Goal: Information Seeking & Learning: Learn about a topic

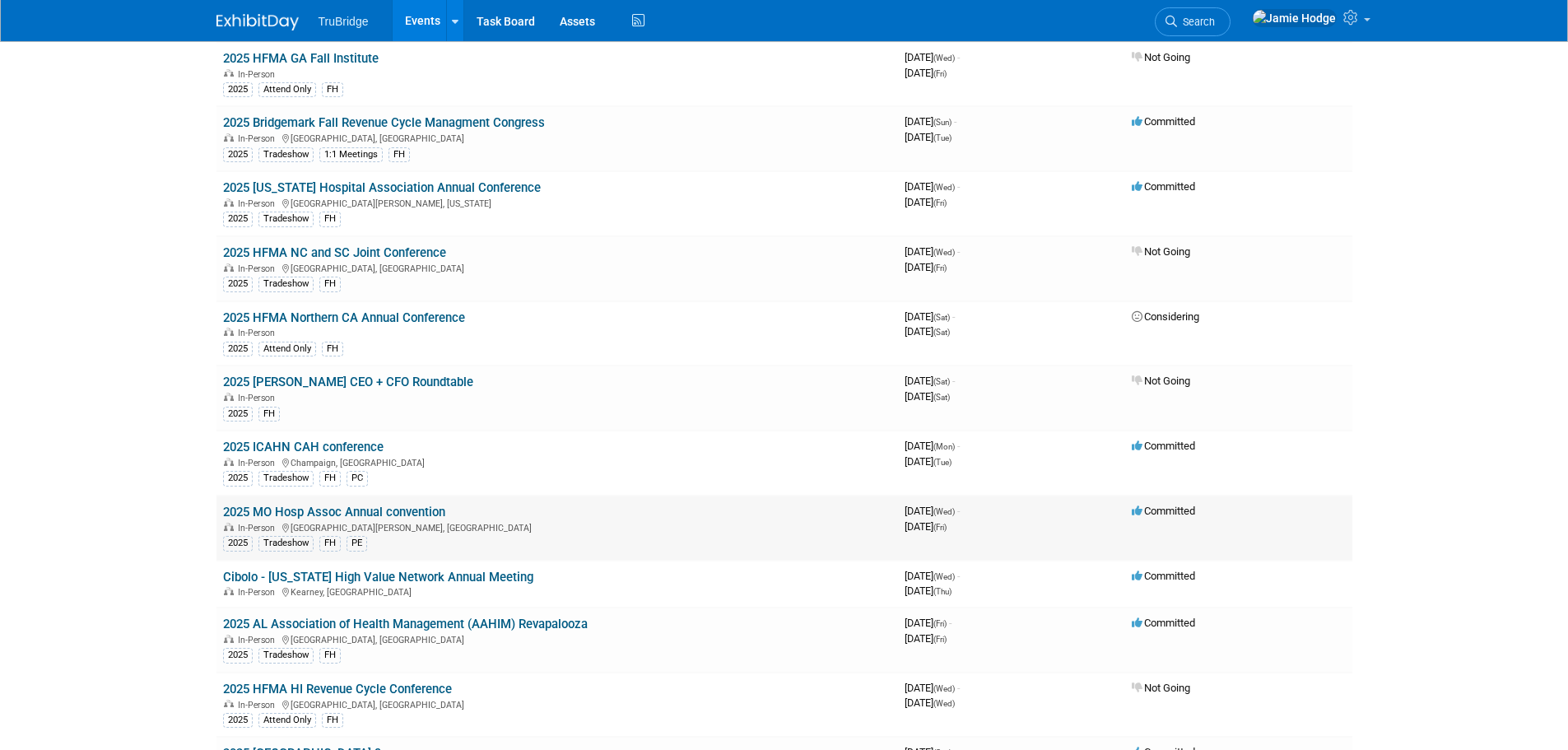
scroll to position [2880, 0]
click at [294, 506] on link "2025 MO Hosp Assoc Annual convention" at bounding box center [334, 510] width 222 height 15
click at [440, 626] on link "2025 AL Association of Health Management (AAHIM) Revapalooza" at bounding box center [405, 622] width 364 height 15
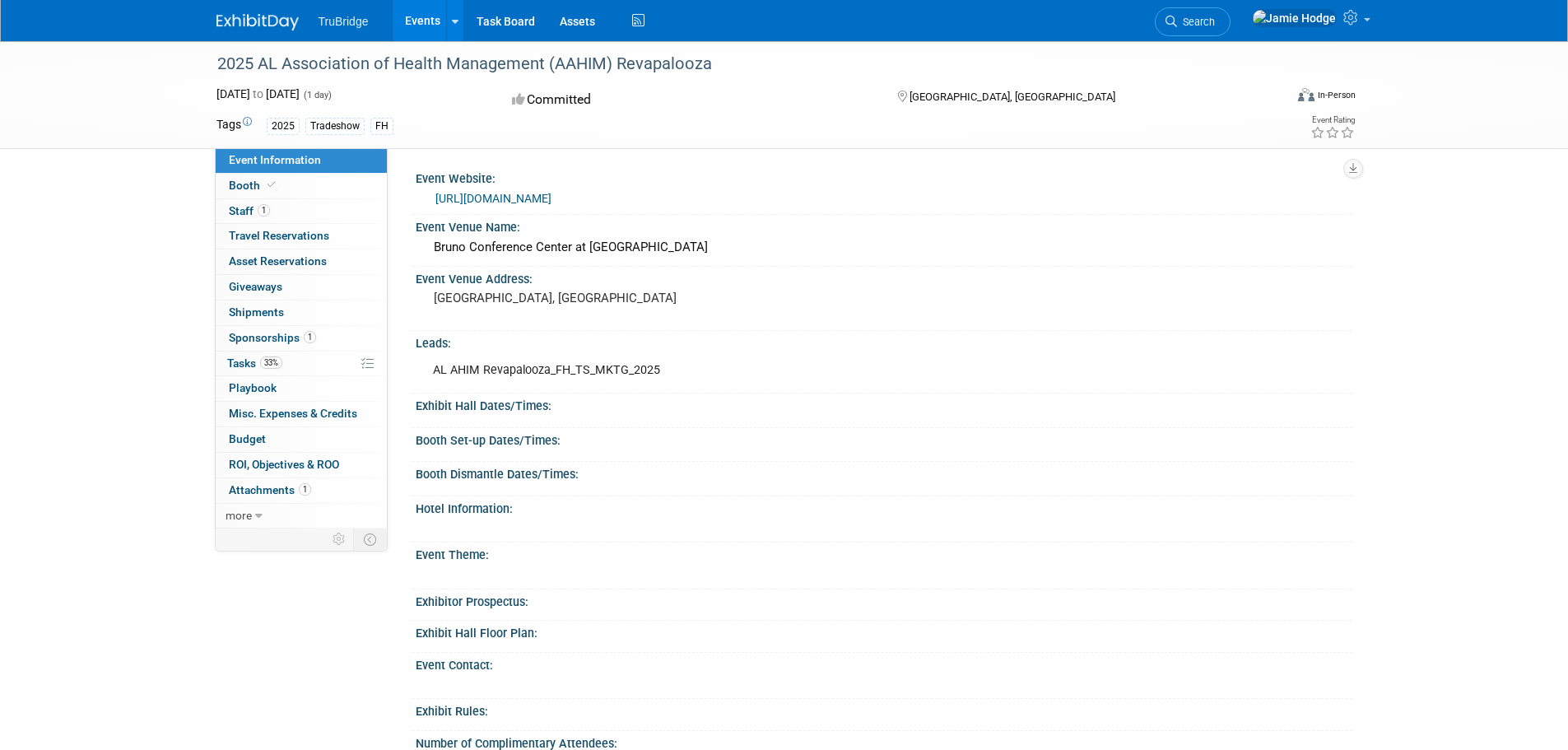
click at [491, 197] on link "https://www.aahim.org/aahim-revapalooza/" at bounding box center [493, 198] width 116 height 13
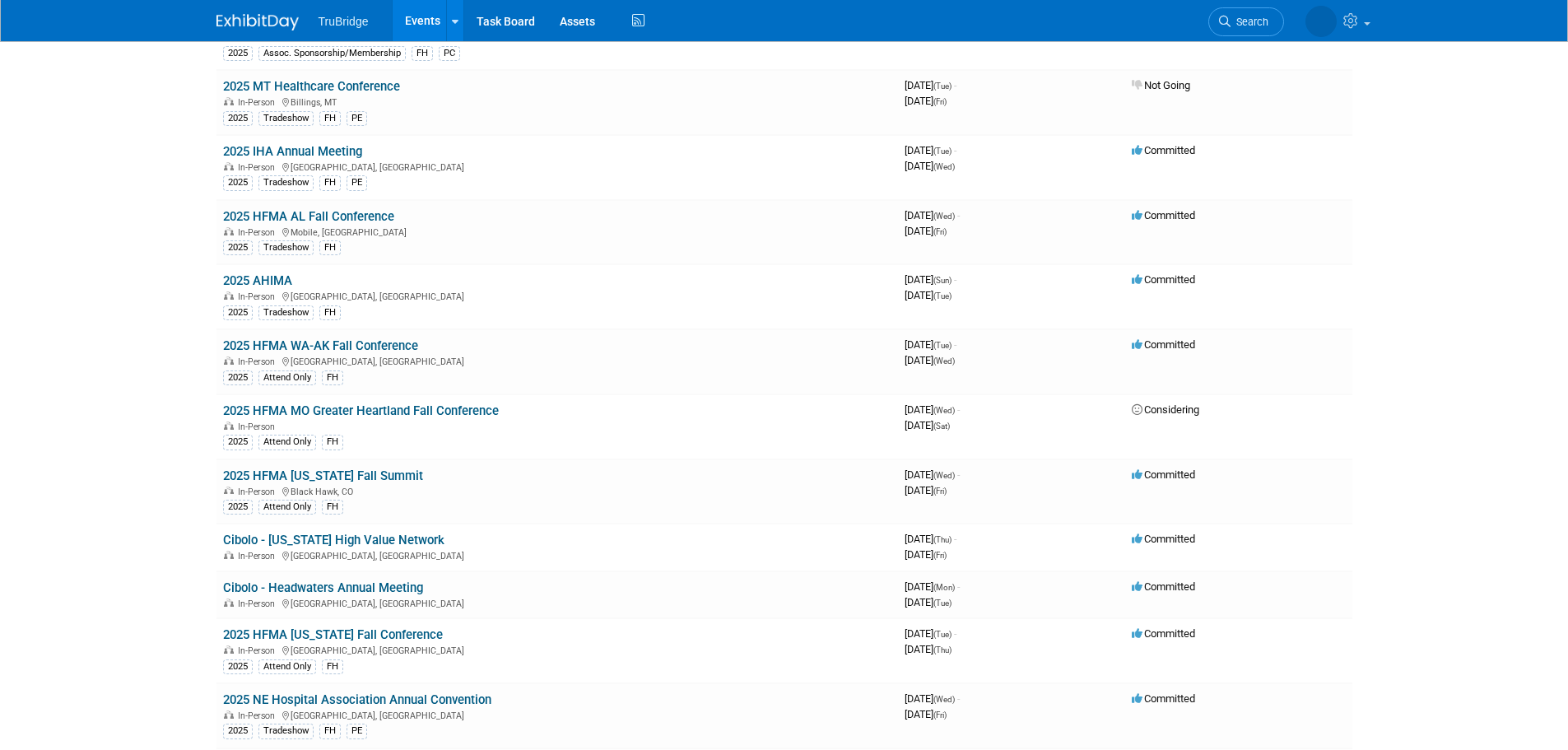
scroll to position [2195, 0]
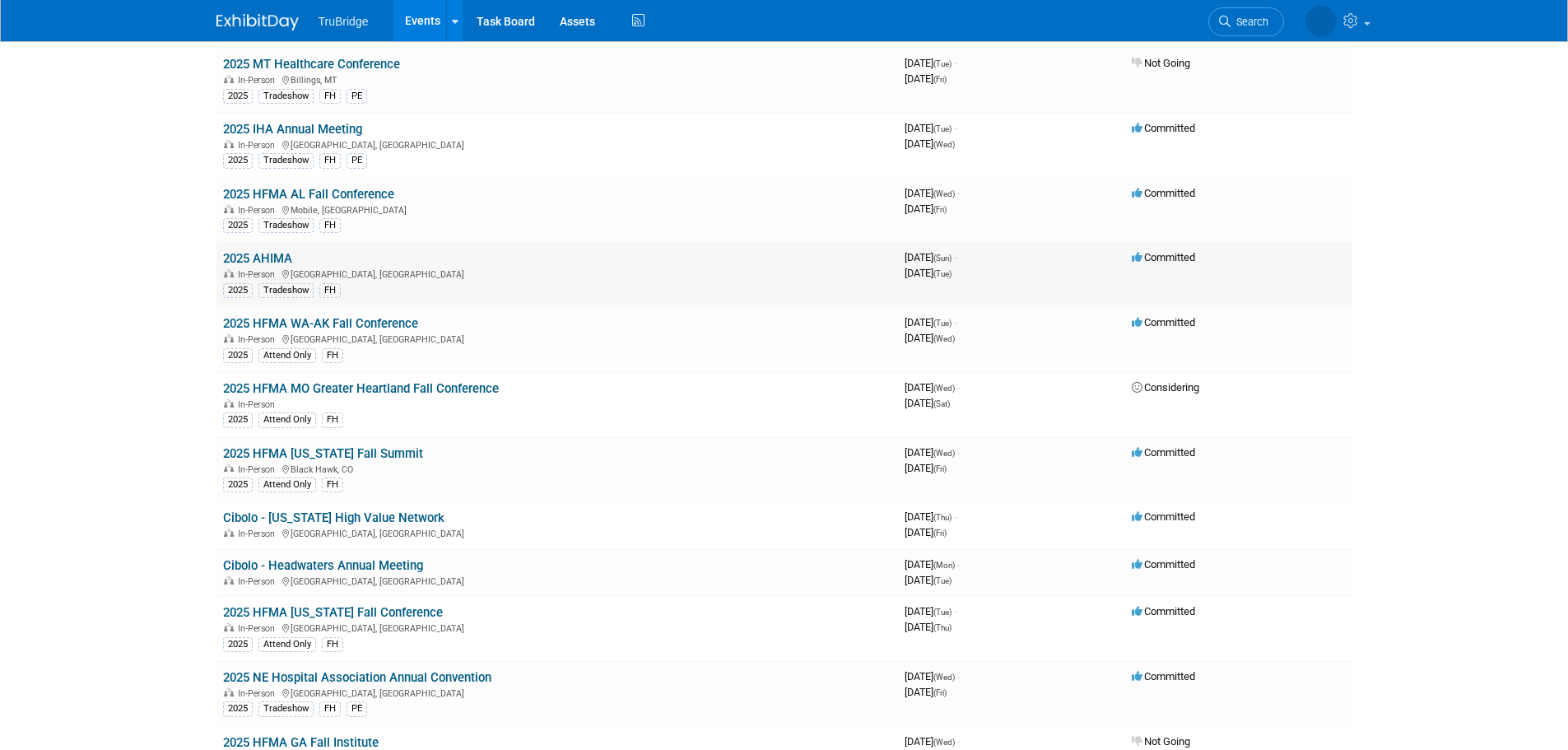
click at [263, 254] on link "2025 AHIMA" at bounding box center [258, 258] width 69 height 15
